Goal: Navigation & Orientation: Find specific page/section

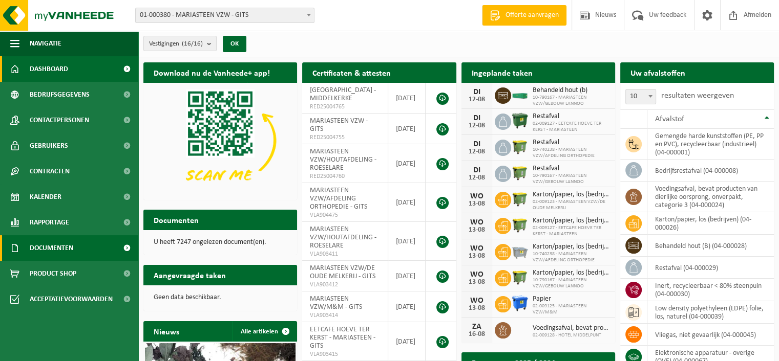
click at [70, 244] on span "Documenten" at bounding box center [52, 249] width 44 height 26
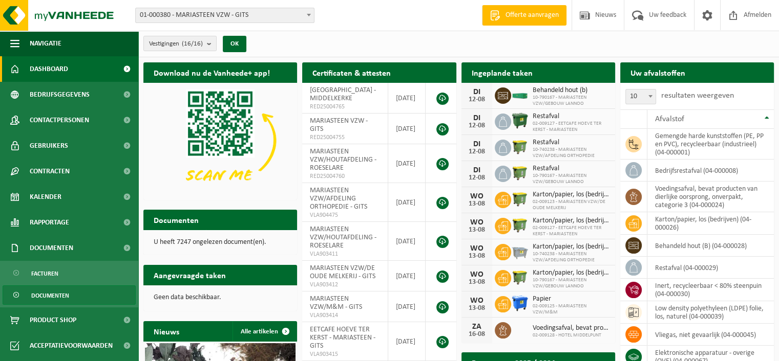
click at [59, 301] on span "Documenten" at bounding box center [50, 295] width 38 height 19
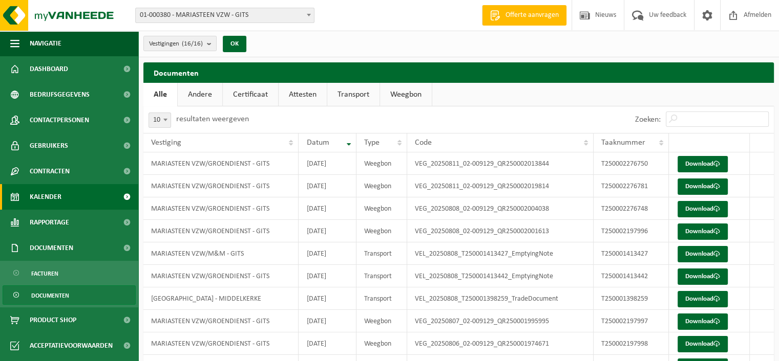
click at [67, 198] on link "Kalender" at bounding box center [69, 197] width 138 height 26
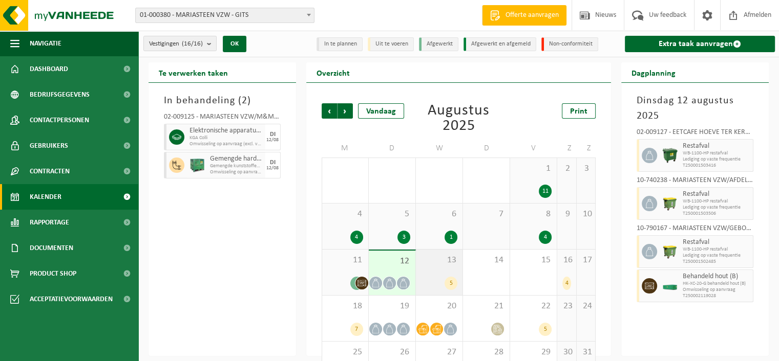
click at [440, 283] on div "5" at bounding box center [439, 283] width 36 height 13
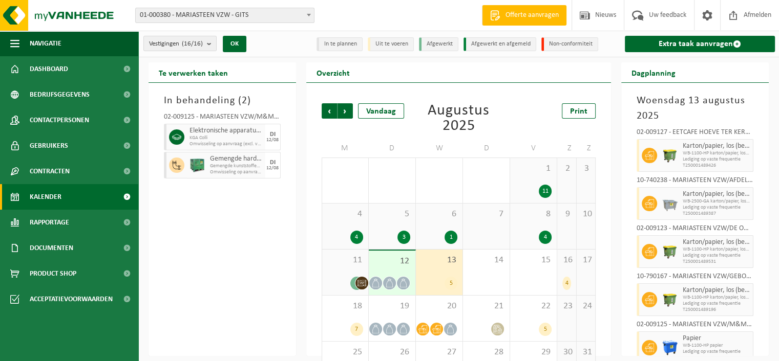
click at [393, 286] on icon at bounding box center [389, 283] width 9 height 9
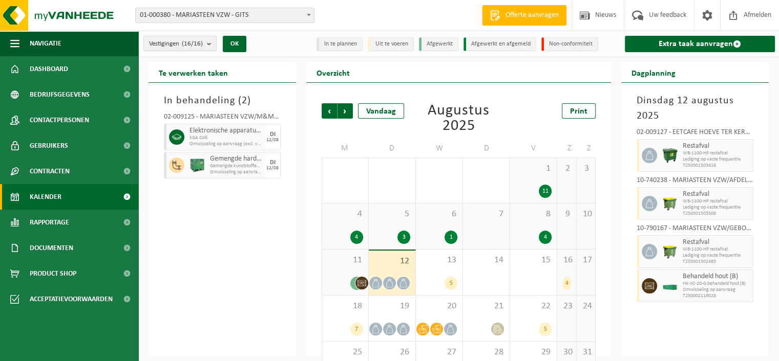
click at [664, 286] on img at bounding box center [669, 287] width 15 height 8
click at [651, 288] on icon at bounding box center [649, 286] width 9 height 9
click at [702, 274] on span "Behandeld hout (B)" at bounding box center [716, 277] width 68 height 8
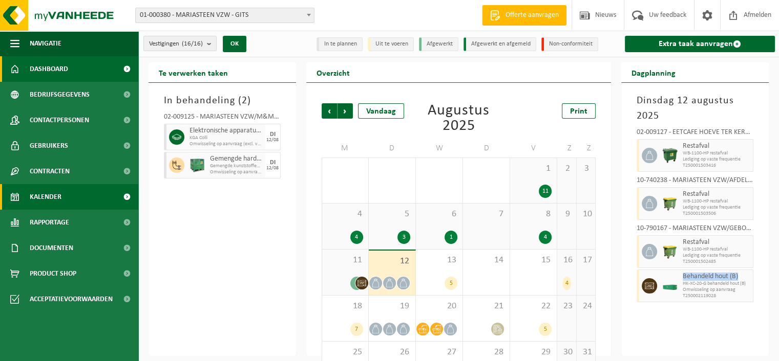
click at [31, 69] on span "Dashboard" at bounding box center [49, 69] width 38 height 26
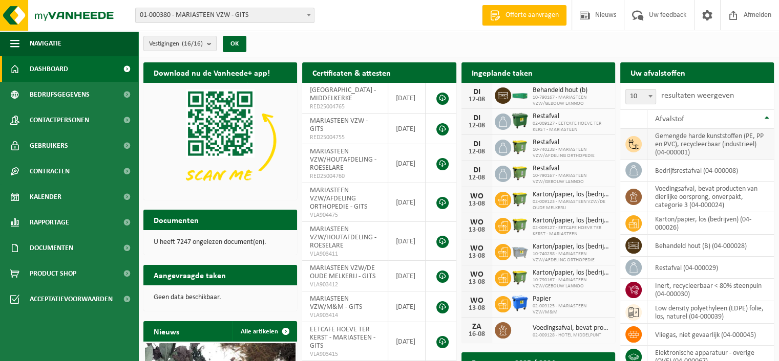
click at [636, 145] on icon at bounding box center [633, 144] width 10 height 10
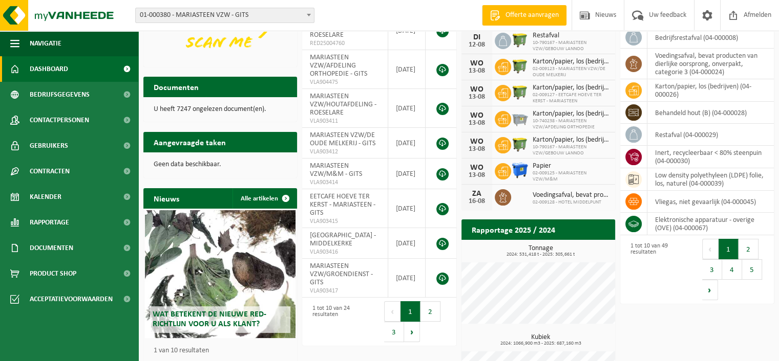
scroll to position [101, 0]
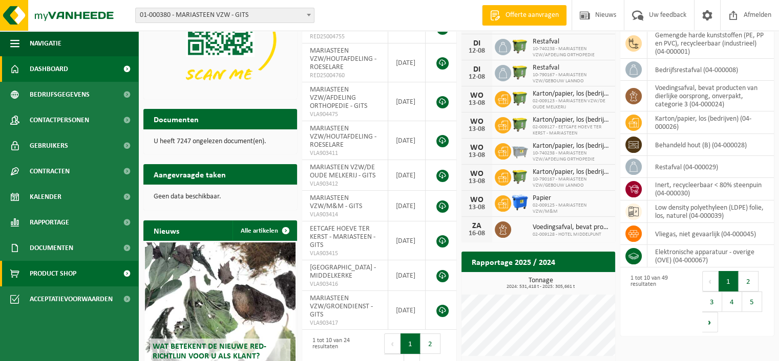
click at [62, 270] on span "Product Shop" at bounding box center [53, 274] width 47 height 26
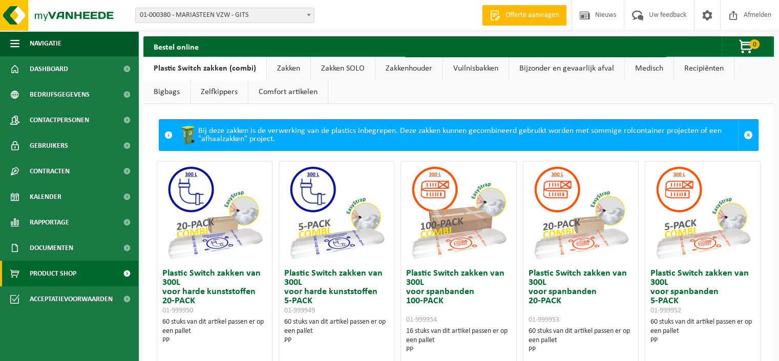
click at [696, 70] on link "Recipiënten" at bounding box center [704, 69] width 60 height 24
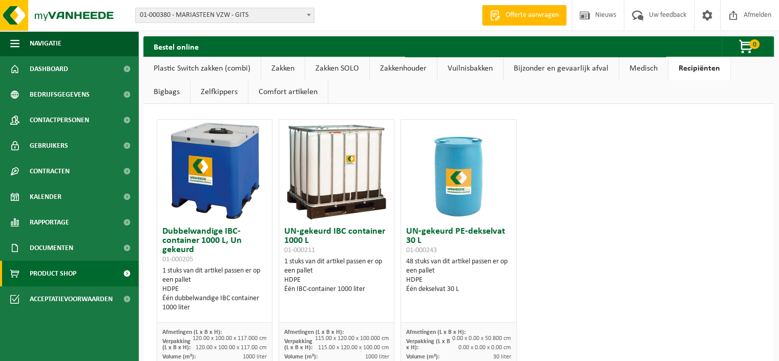
click at [225, 91] on link "Zelfkippers" at bounding box center [218, 92] width 57 height 24
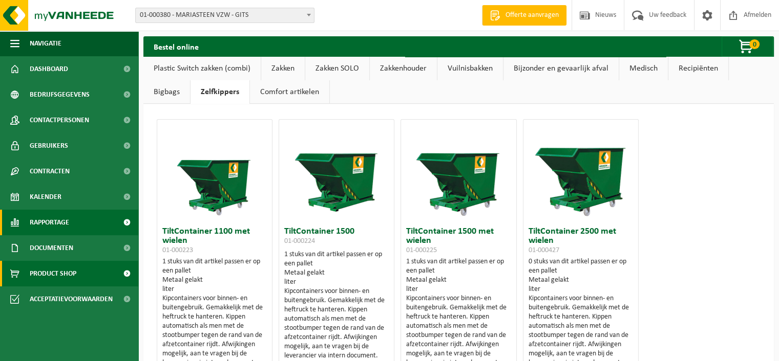
click at [56, 225] on span "Rapportage" at bounding box center [49, 223] width 39 height 26
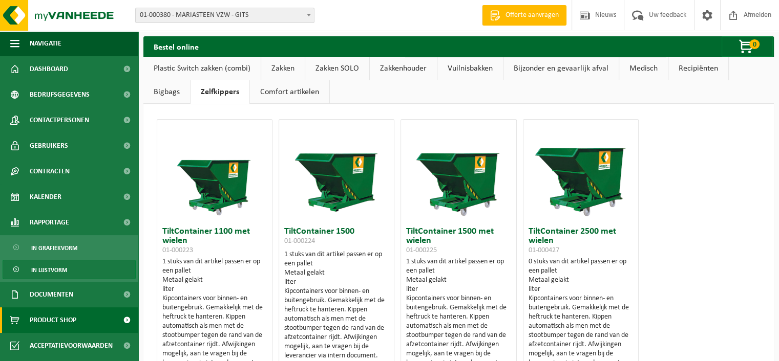
click at [53, 276] on span "In lijstvorm" at bounding box center [49, 270] width 36 height 19
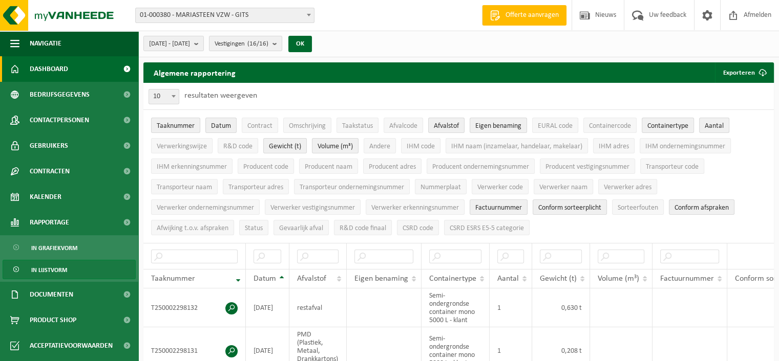
click at [44, 75] on span "Dashboard" at bounding box center [49, 69] width 38 height 26
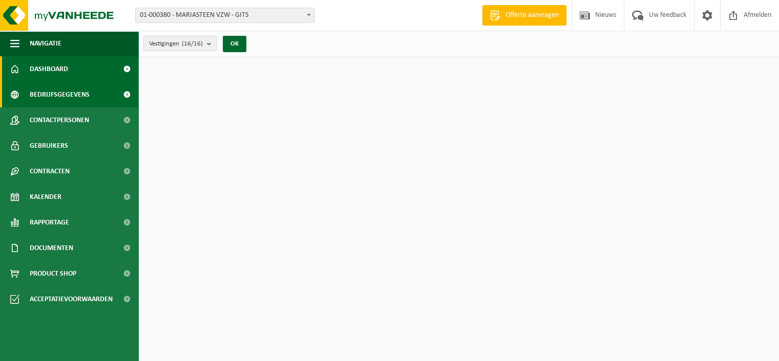
click at [44, 96] on span "Bedrijfsgegevens" at bounding box center [60, 95] width 60 height 26
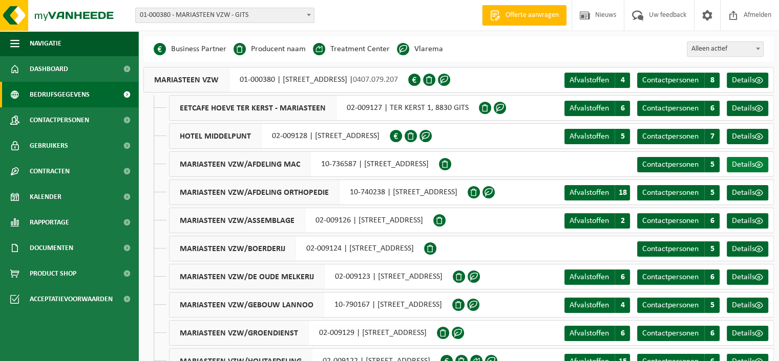
click at [747, 165] on span "Details" at bounding box center [743, 165] width 23 height 8
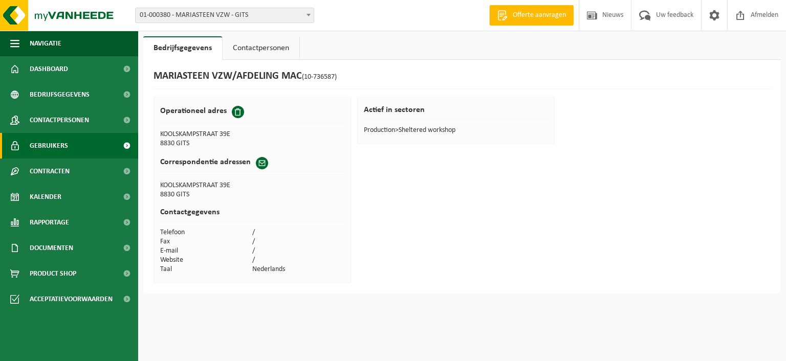
click at [38, 146] on span "Gebruikers" at bounding box center [49, 146] width 38 height 26
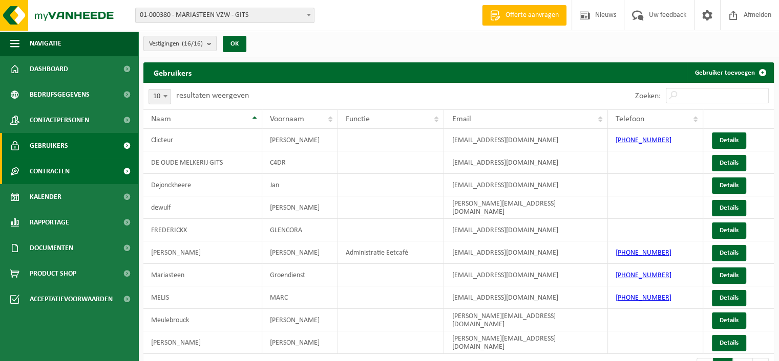
click at [48, 169] on span "Contracten" at bounding box center [50, 172] width 40 height 26
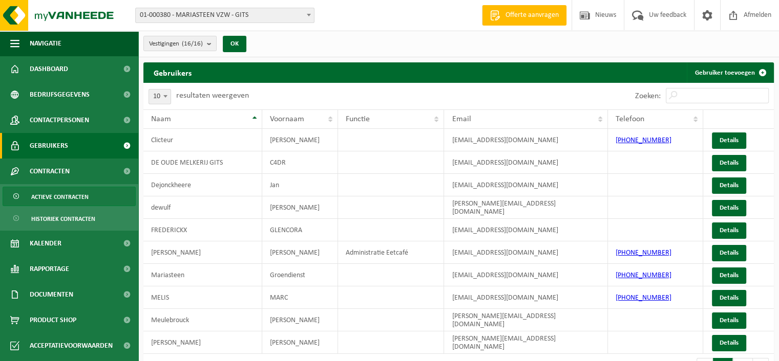
click at [67, 193] on span "Actieve contracten" at bounding box center [59, 196] width 57 height 19
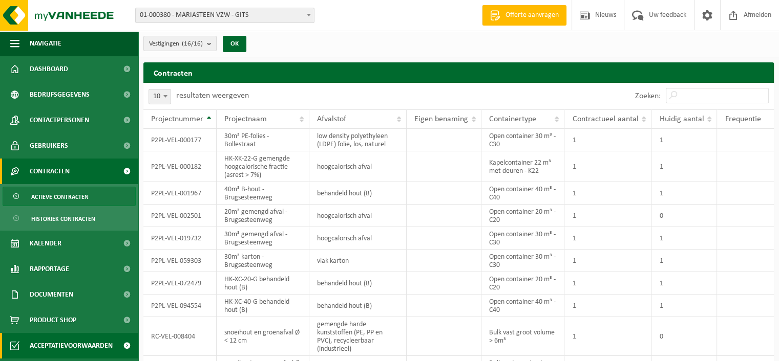
click at [72, 343] on span "Acceptatievoorwaarden" at bounding box center [71, 346] width 83 height 26
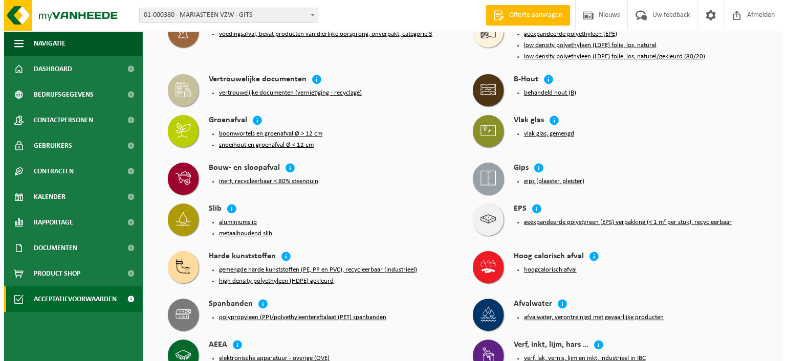
scroll to position [190, 0]
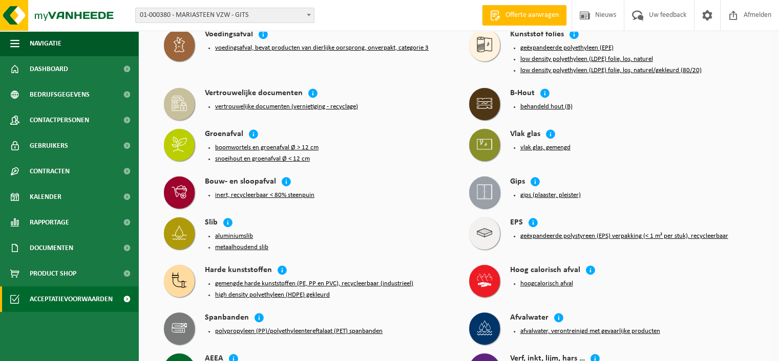
click at [545, 103] on button "behandeld hout (B)" at bounding box center [546, 107] width 52 height 8
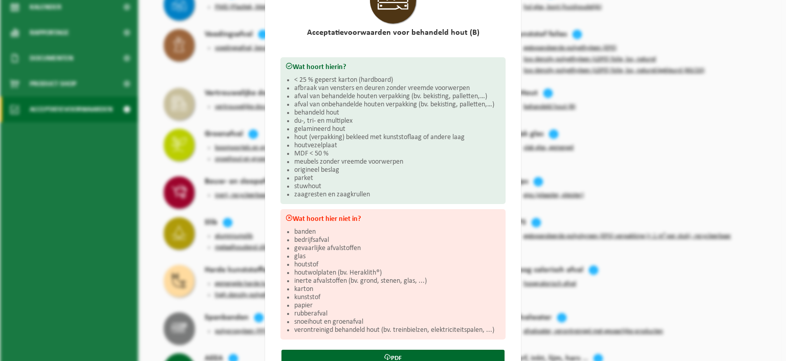
scroll to position [109, 0]
